Goal: Information Seeking & Learning: Check status

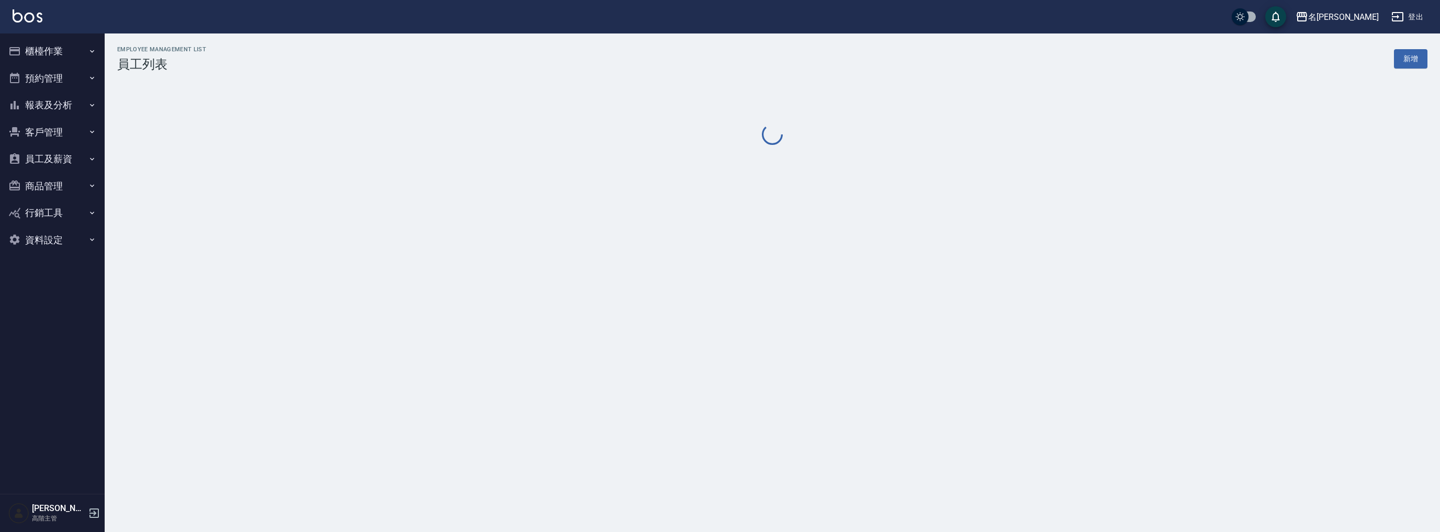
click at [60, 100] on button "報表及分析" at bounding box center [52, 105] width 96 height 27
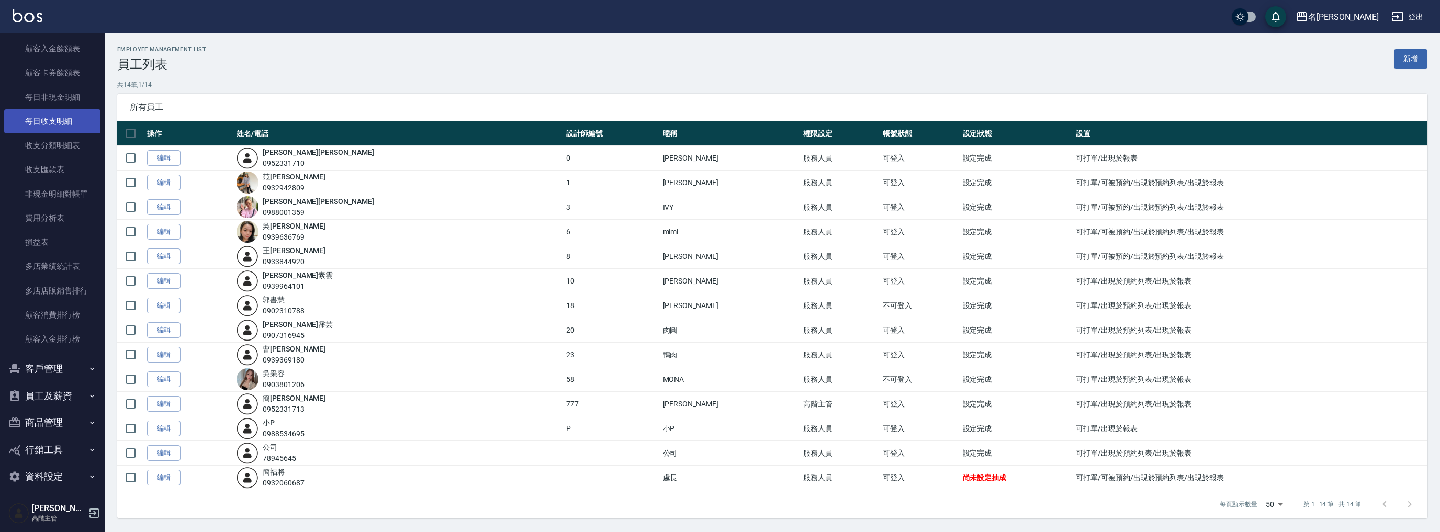
scroll to position [821, 0]
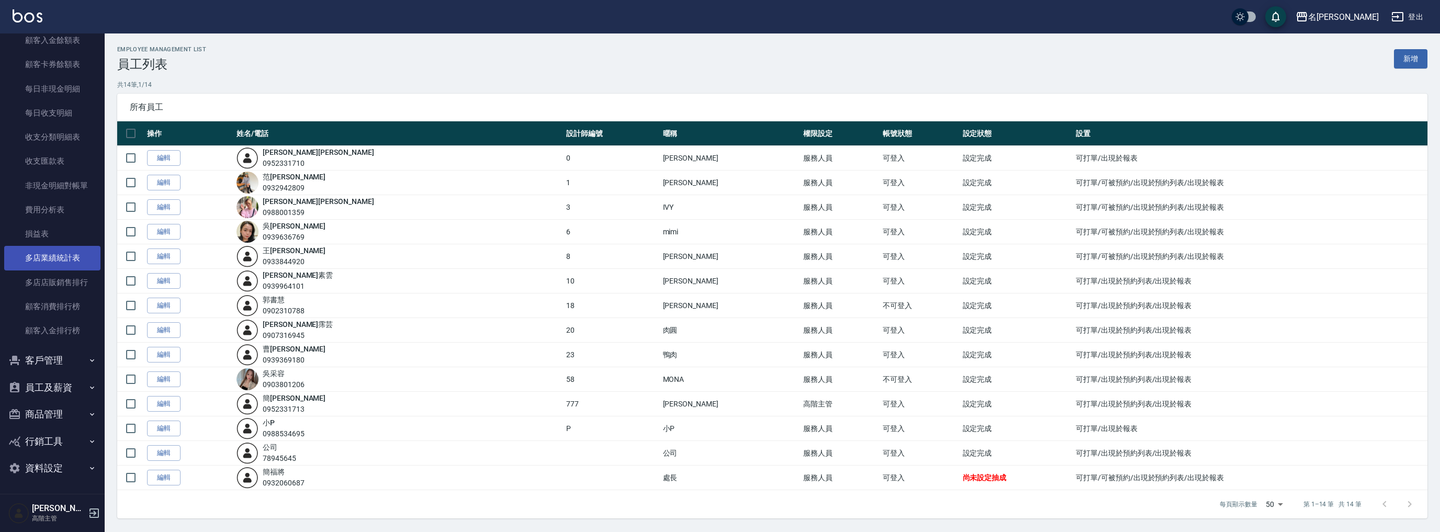
click at [57, 266] on link "多店業績統計表" at bounding box center [52, 258] width 96 height 24
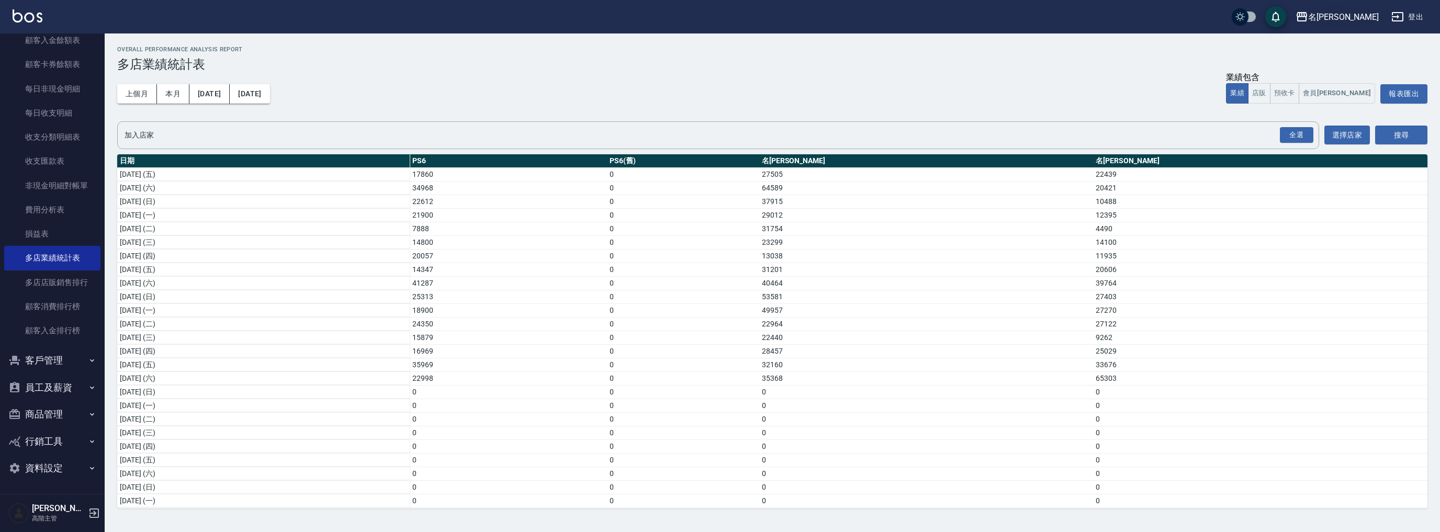
click at [1371, 24] on button "名[PERSON_NAME]" at bounding box center [1338, 16] width 92 height 21
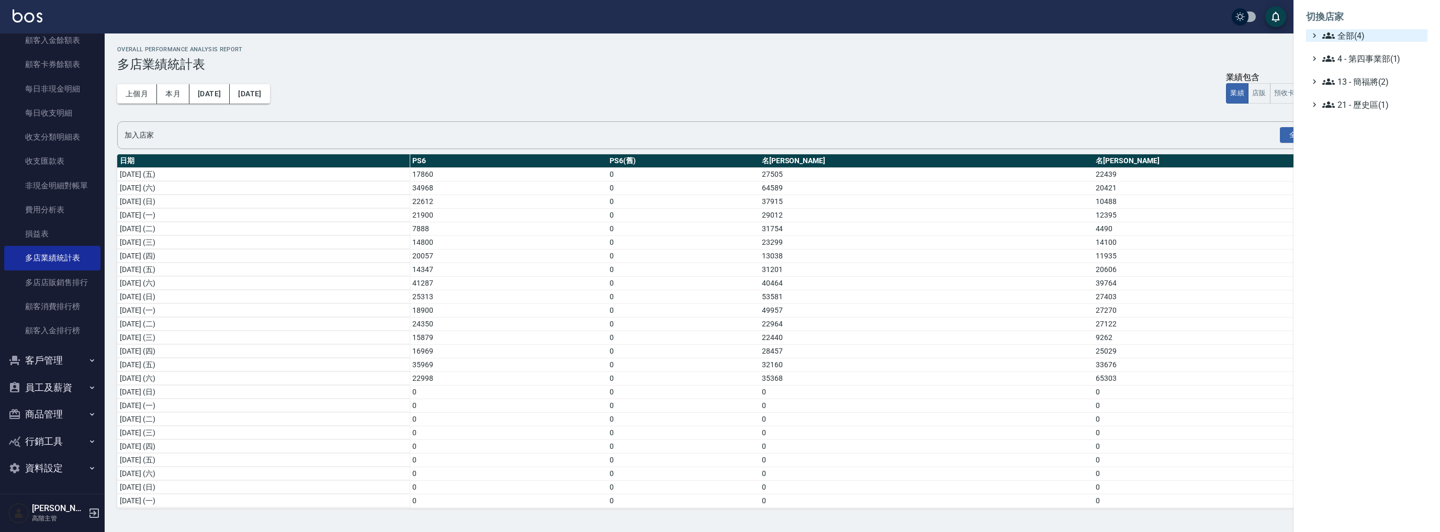
click at [1354, 33] on span "全部(4)" at bounding box center [1372, 35] width 101 height 13
click at [1351, 78] on span "名[PERSON_NAME]" at bounding box center [1372, 83] width 103 height 13
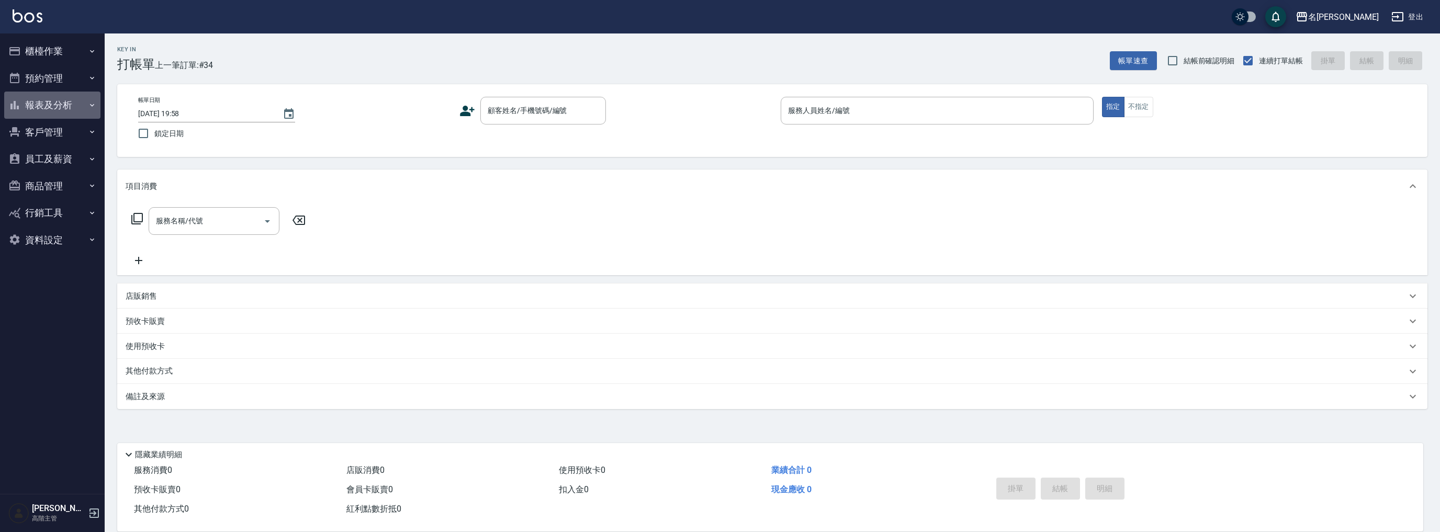
click at [69, 100] on button "報表及分析" at bounding box center [52, 105] width 96 height 27
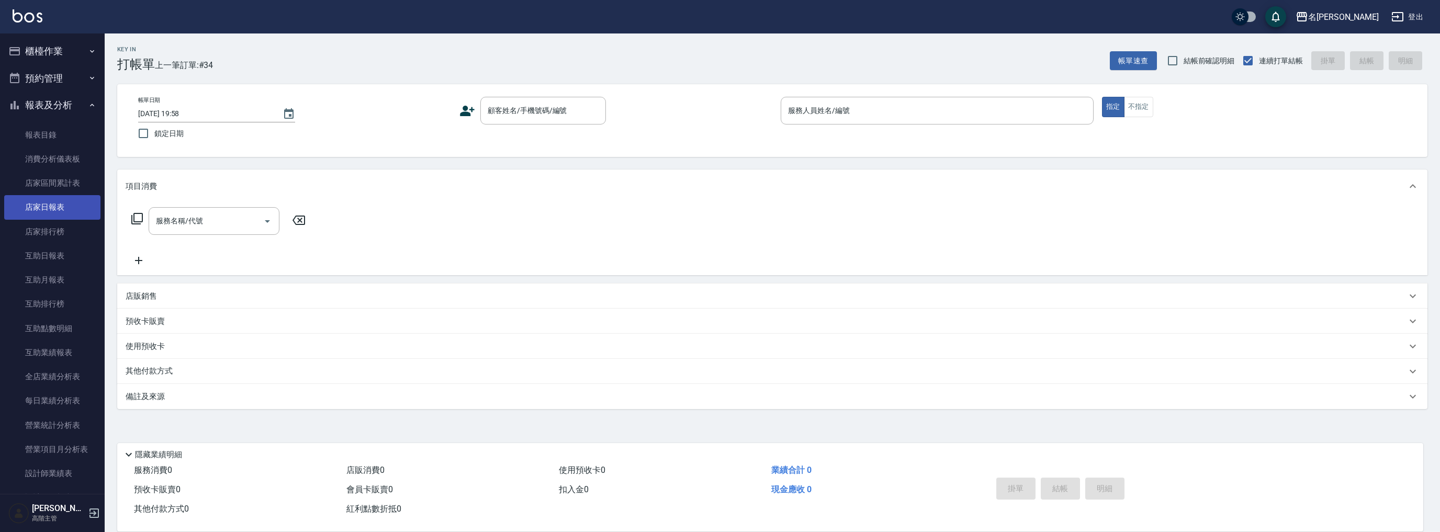
click at [75, 215] on link "店家日報表" at bounding box center [52, 207] width 96 height 24
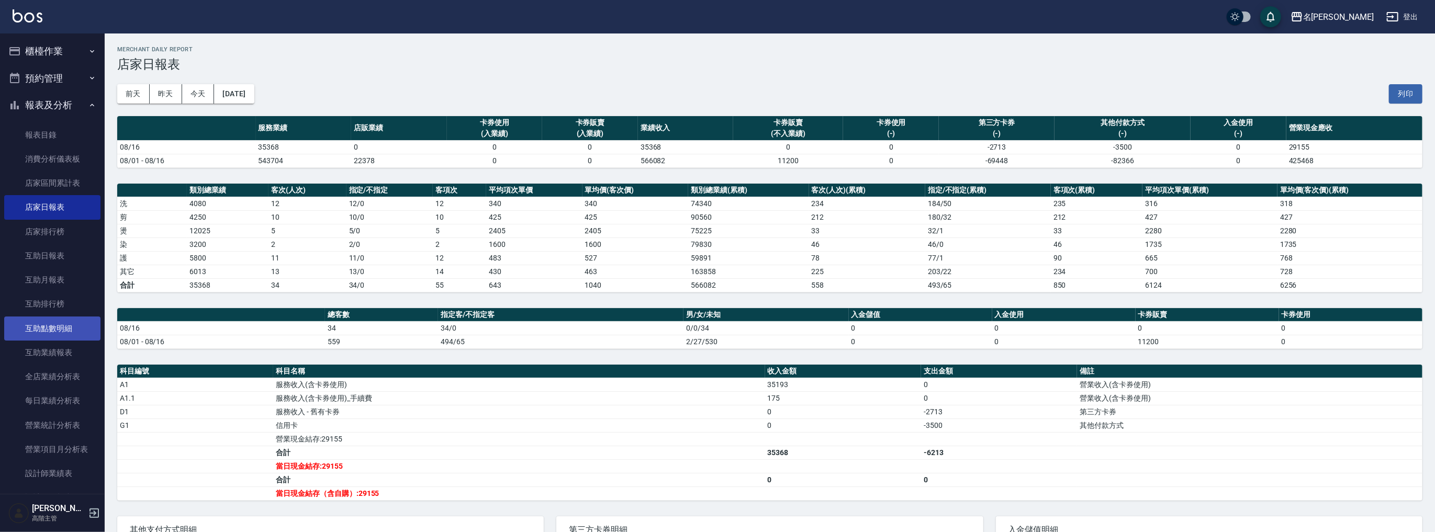
scroll to position [293, 0]
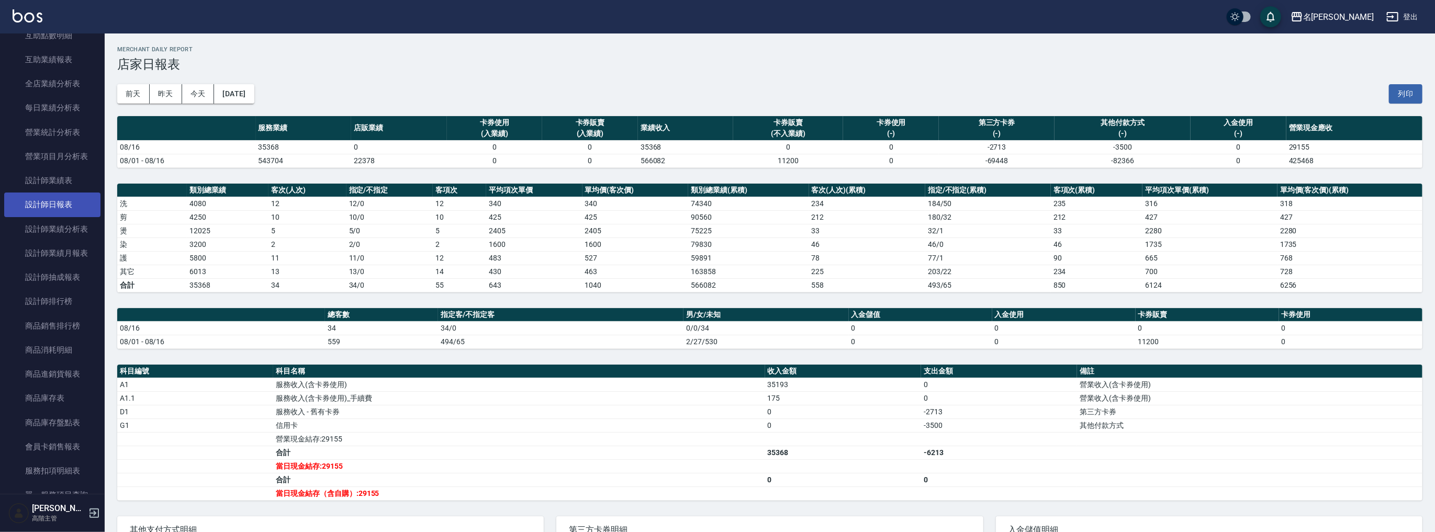
click at [64, 198] on link "設計師日報表" at bounding box center [52, 205] width 96 height 24
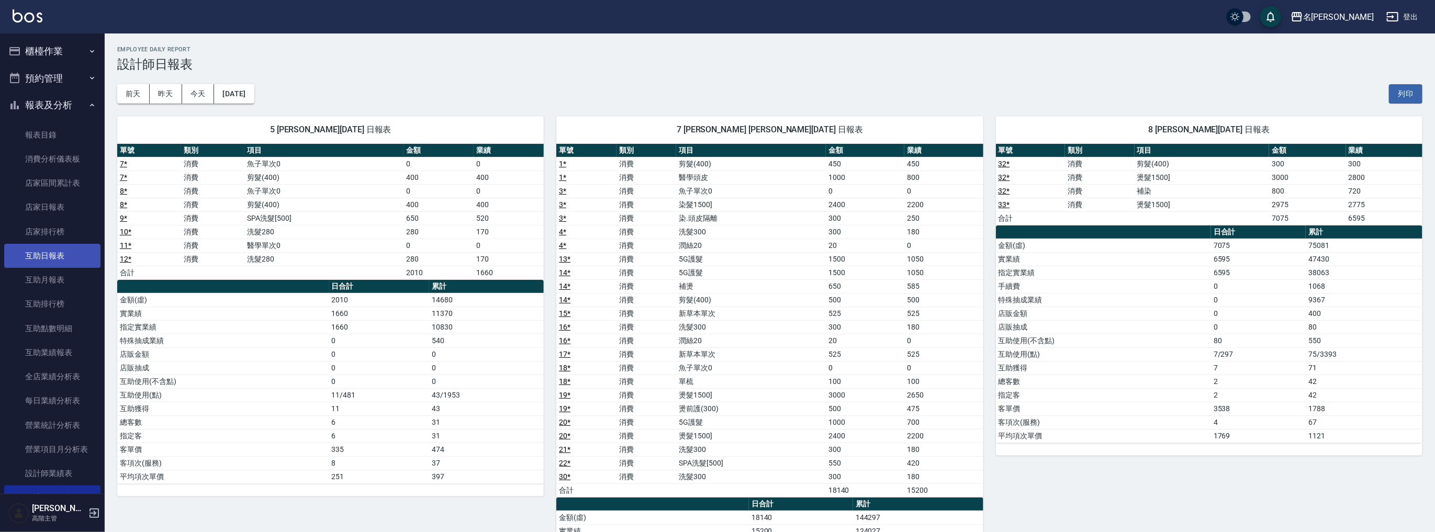
click at [64, 263] on link "互助日報表" at bounding box center [52, 256] width 96 height 24
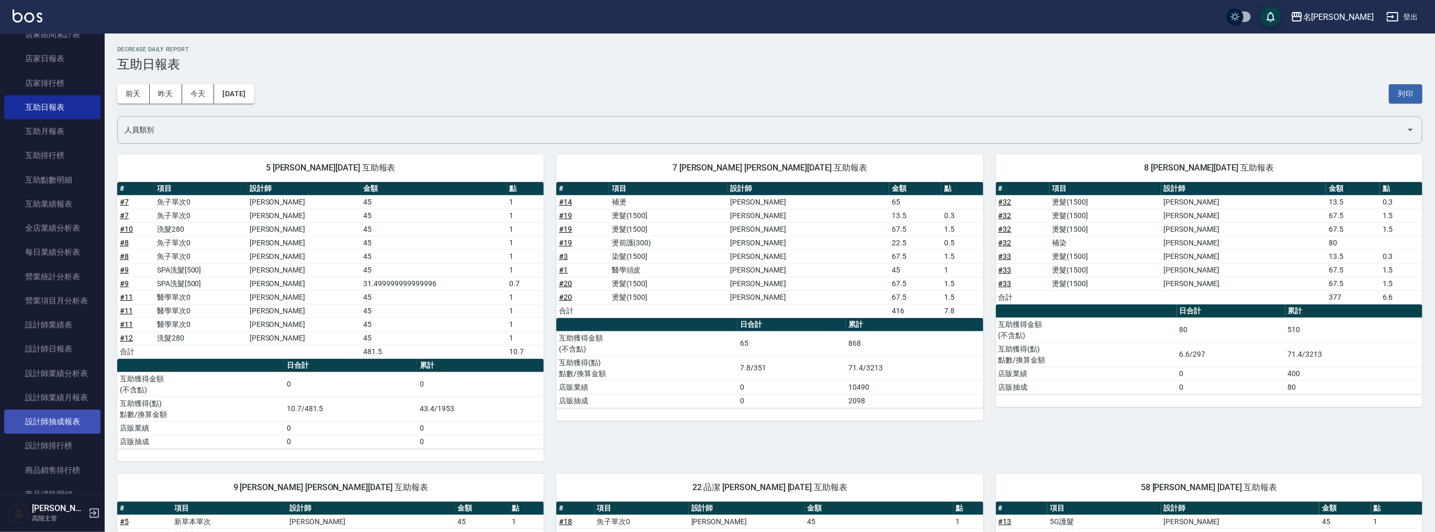
scroll to position [195, 0]
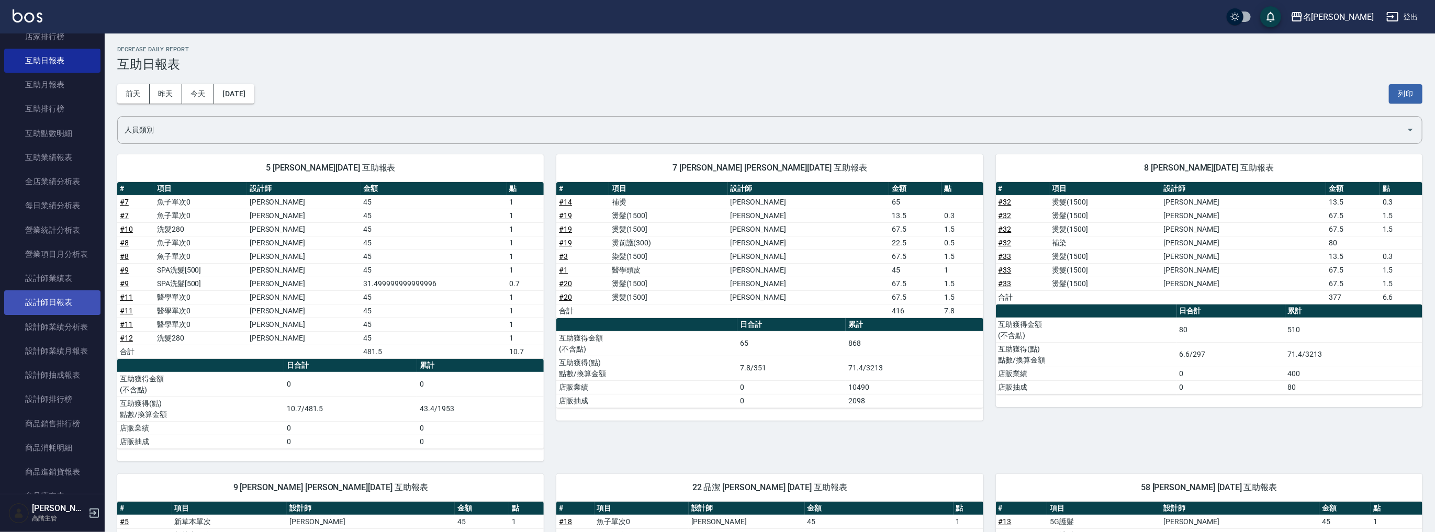
click at [67, 306] on link "設計師日報表" at bounding box center [52, 302] width 96 height 24
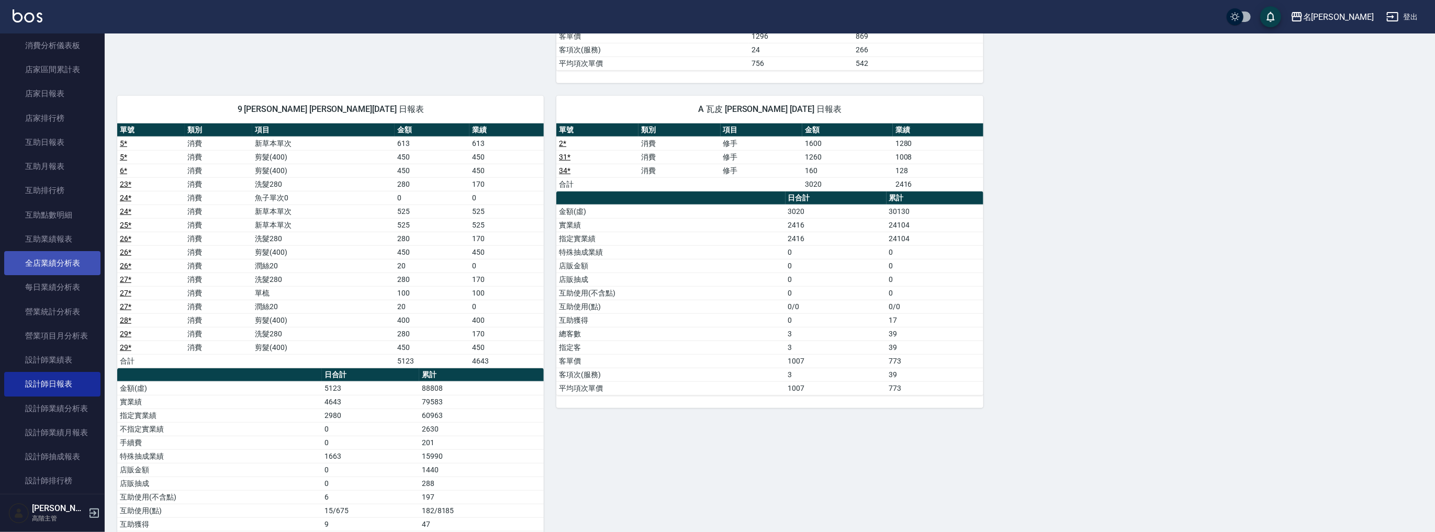
scroll to position [97, 0]
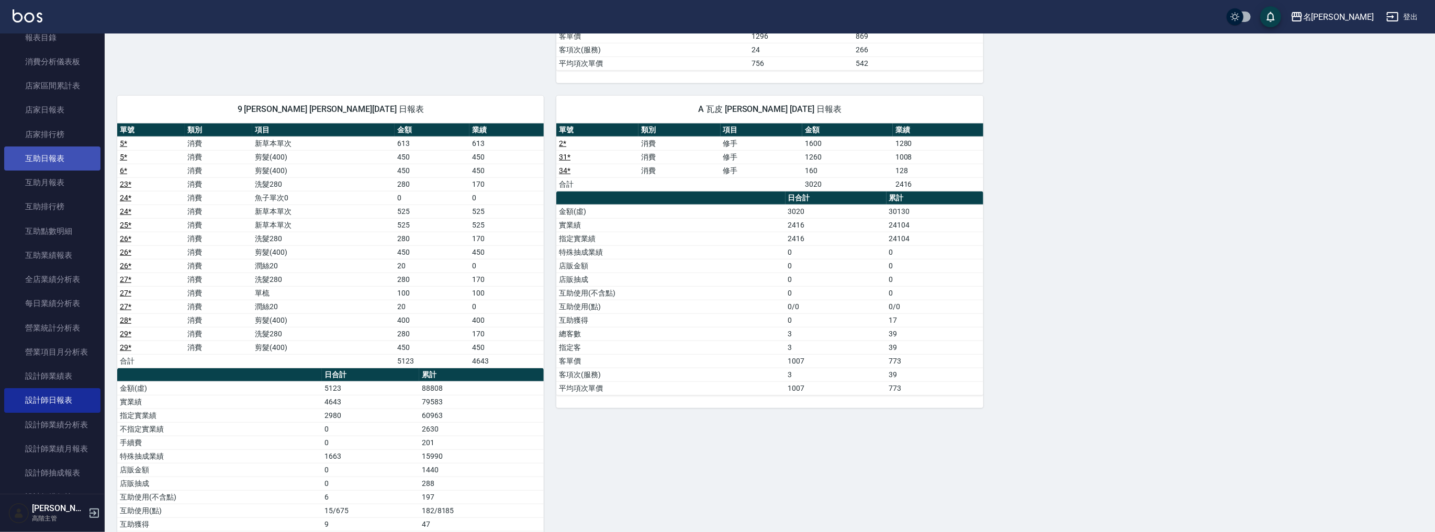
click at [67, 160] on link "互助日報表" at bounding box center [52, 159] width 96 height 24
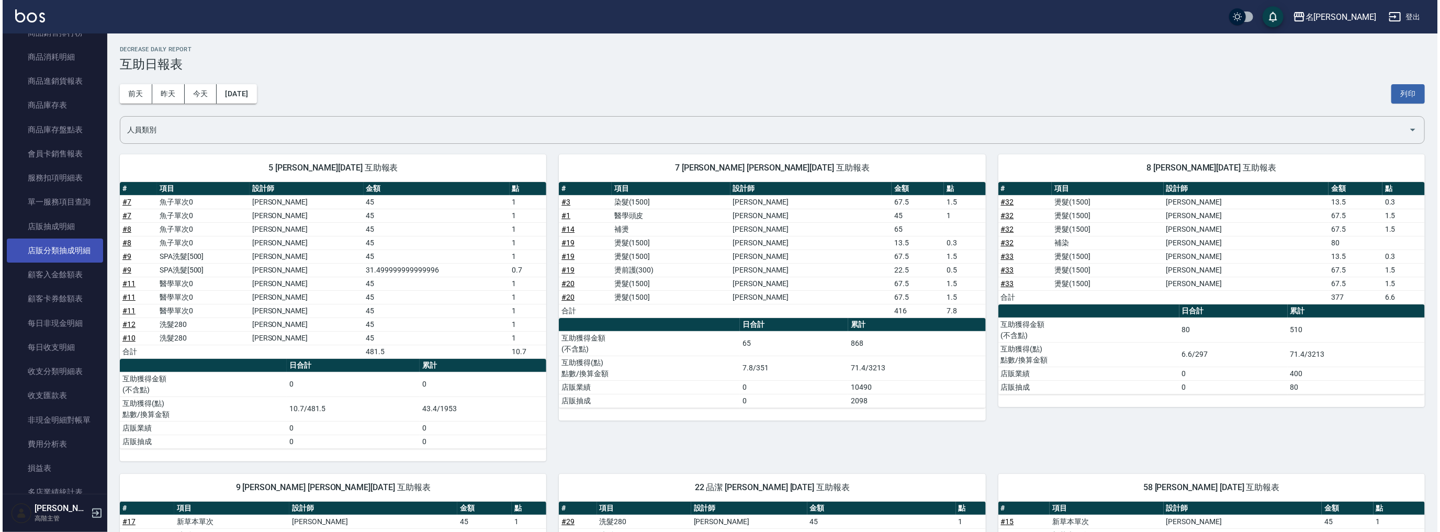
scroll to position [821, 0]
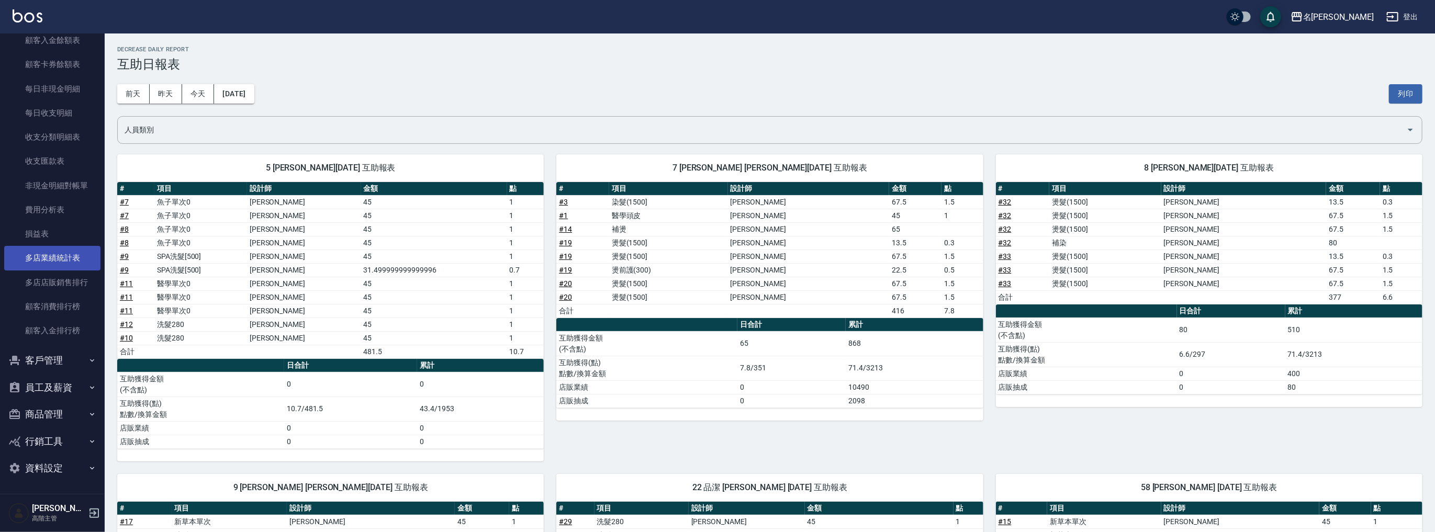
click at [70, 259] on link "多店業績統計表" at bounding box center [52, 258] width 96 height 24
